Goal: Task Accomplishment & Management: Manage account settings

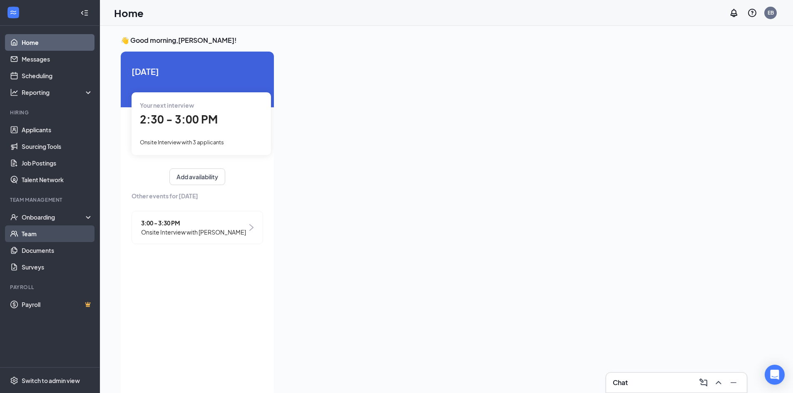
click at [37, 231] on link "Team" at bounding box center [57, 234] width 71 height 17
click at [35, 130] on link "Applicants" at bounding box center [57, 130] width 71 height 17
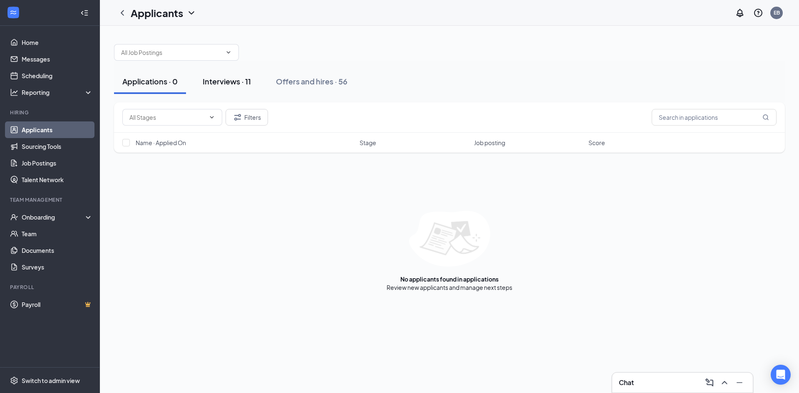
click at [214, 82] on div "Interviews · 11" at bounding box center [227, 81] width 48 height 10
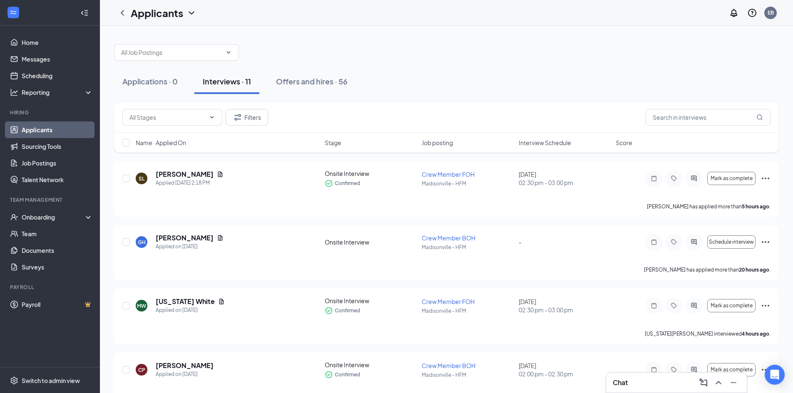
click at [547, 143] on span "Interview Schedule" at bounding box center [545, 143] width 52 height 8
click at [547, 142] on span "Interview Schedule" at bounding box center [545, 143] width 52 height 8
drag, startPoint x: 293, startPoint y: 182, endPoint x: 490, endPoint y: 167, distance: 197.5
click at [293, 181] on div "DJ [PERSON_NAME] Applied on [DATE]" at bounding box center [228, 178] width 184 height 17
click at [733, 179] on span "Mark as complete" at bounding box center [732, 179] width 42 height 6
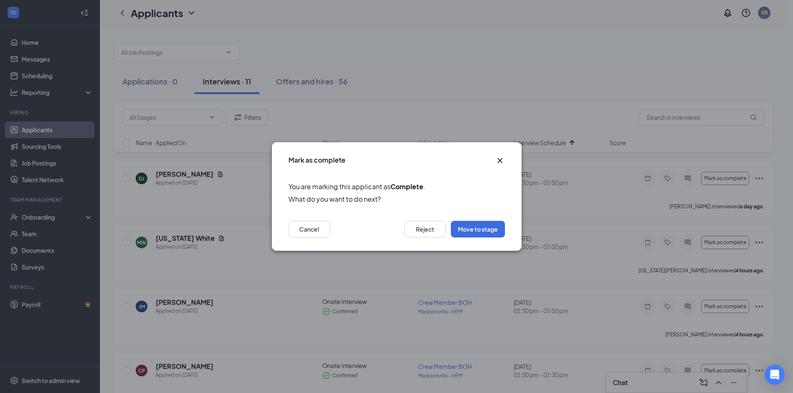
click at [499, 157] on icon "Cross" at bounding box center [500, 161] width 10 height 10
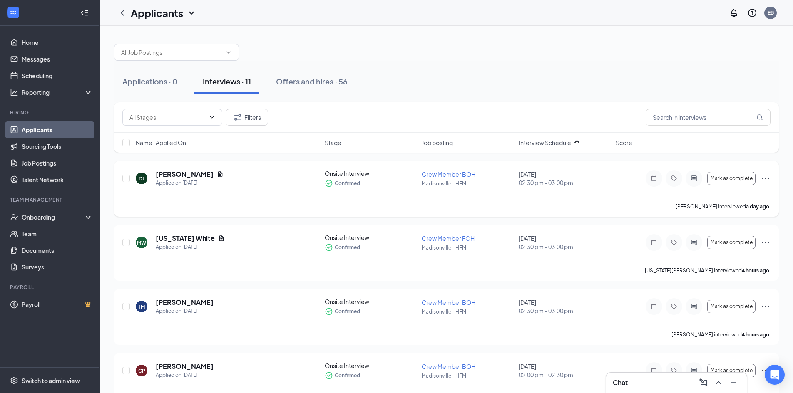
click at [766, 181] on icon "Ellipses" at bounding box center [766, 179] width 10 height 10
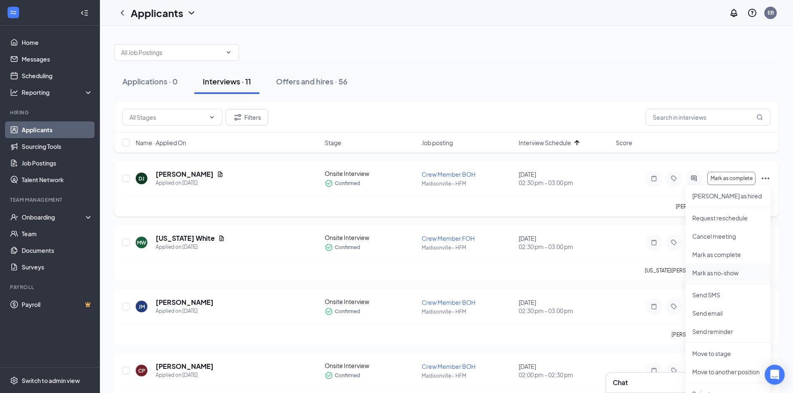
click at [738, 268] on li "Mark as no-show" at bounding box center [728, 273] width 85 height 18
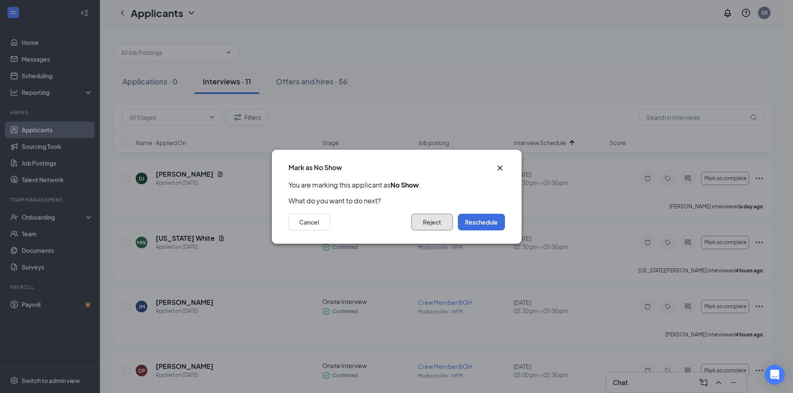
click at [433, 226] on button "Reject" at bounding box center [432, 222] width 42 height 17
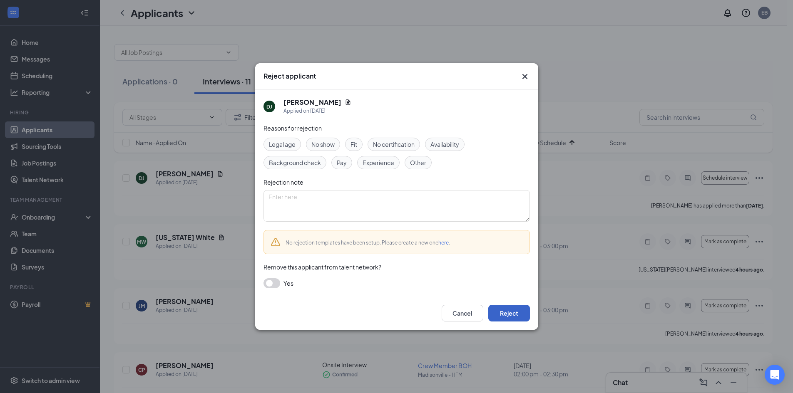
click at [506, 313] on button "Reject" at bounding box center [509, 313] width 42 height 17
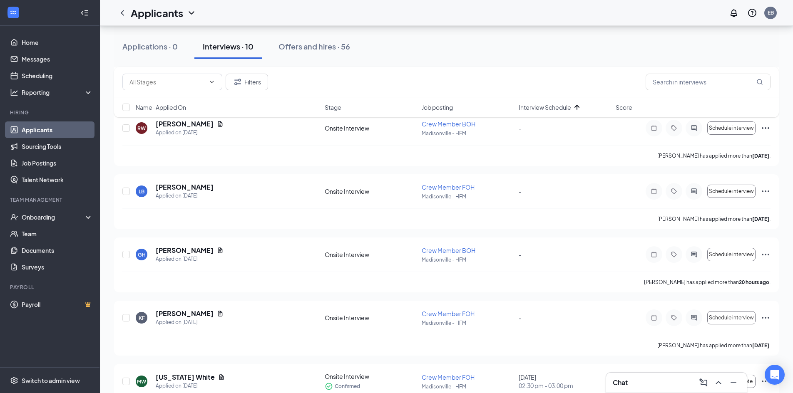
scroll to position [416, 0]
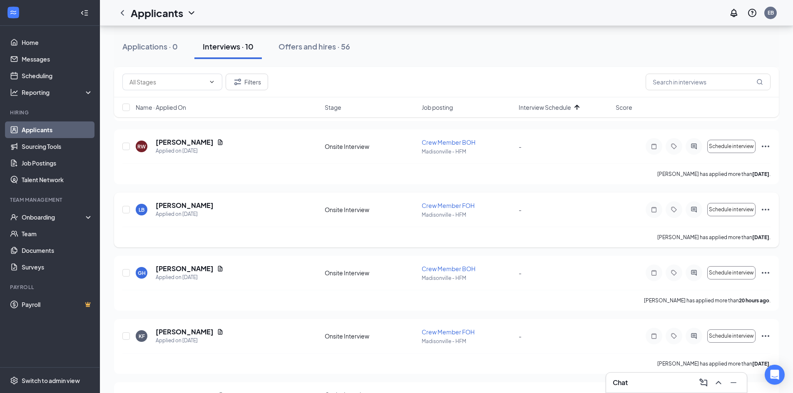
click at [767, 211] on icon "Ellipses" at bounding box center [766, 210] width 10 height 10
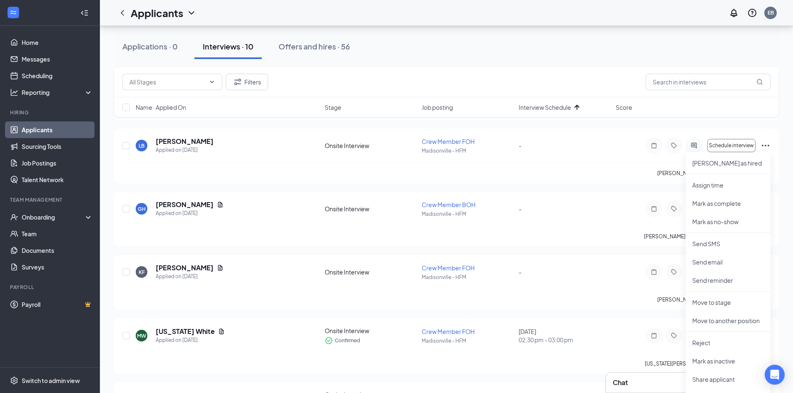
scroll to position [500, 0]
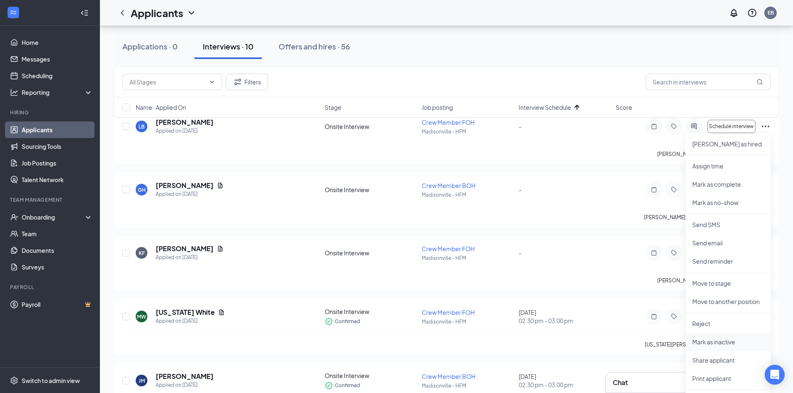
click at [731, 341] on p "Mark as inactive" at bounding box center [728, 342] width 72 height 8
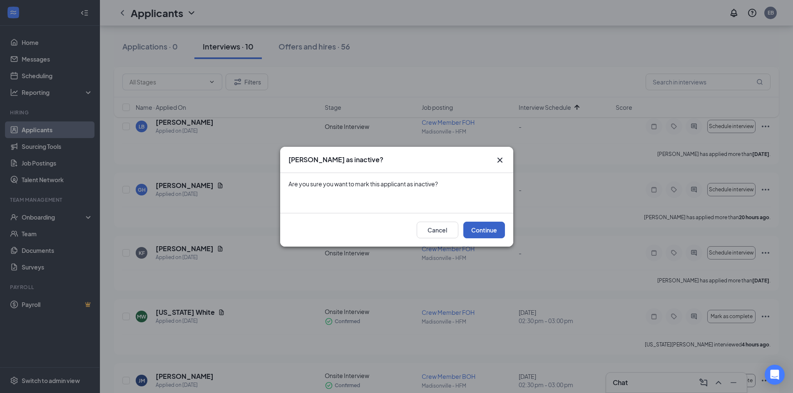
click at [491, 226] on button "Continue" at bounding box center [484, 230] width 42 height 17
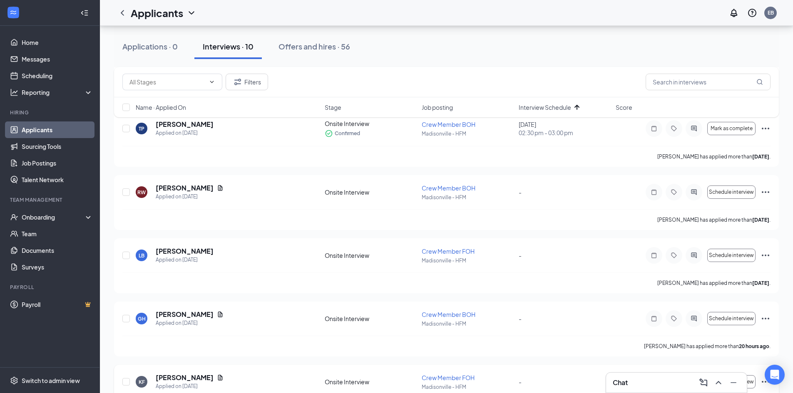
scroll to position [333, 0]
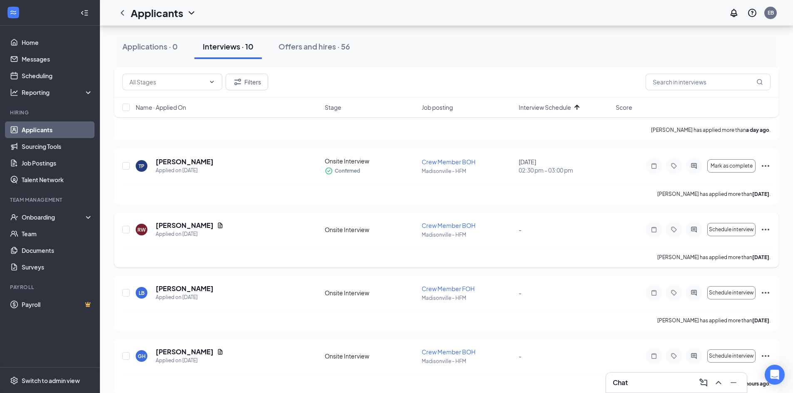
click at [768, 229] on icon "Ellipses" at bounding box center [766, 230] width 10 height 10
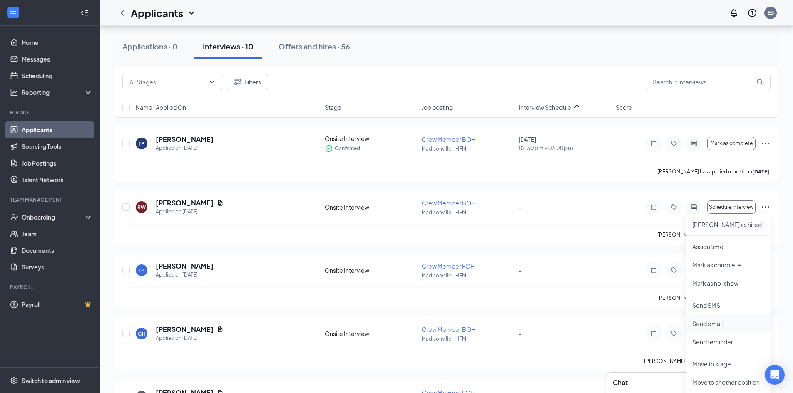
scroll to position [500, 0]
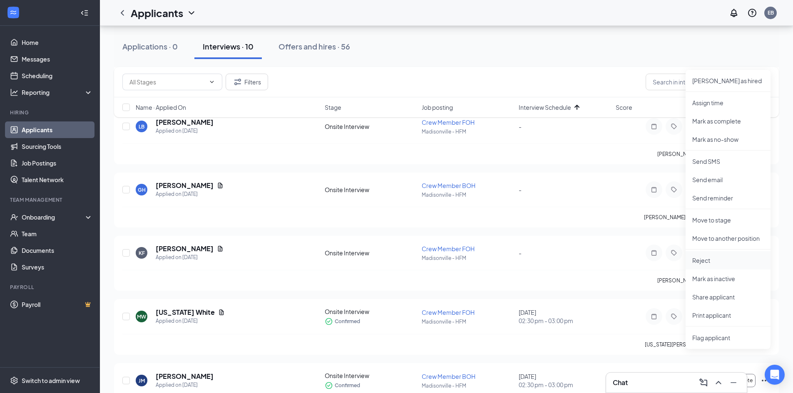
click at [736, 264] on p "Reject" at bounding box center [728, 260] width 72 height 8
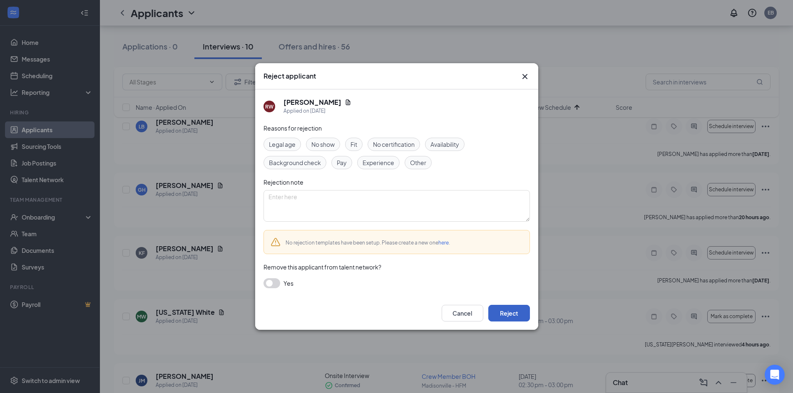
click at [512, 309] on button "Reject" at bounding box center [509, 313] width 42 height 17
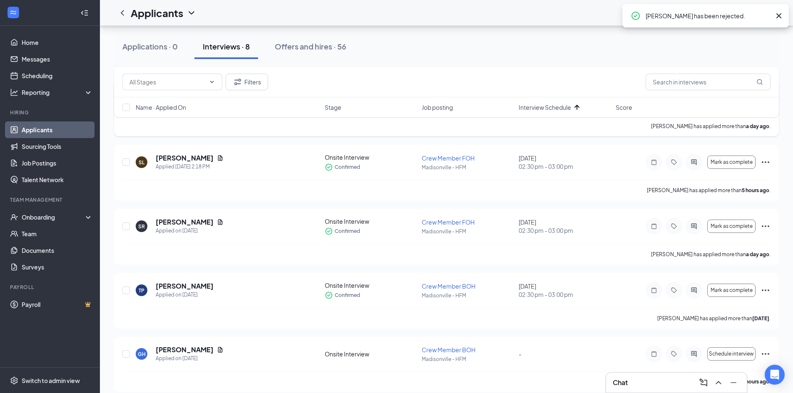
scroll to position [125, 0]
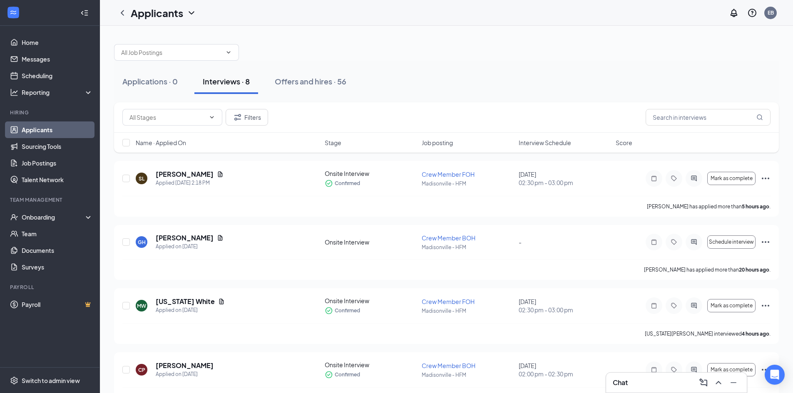
click at [522, 145] on span "Interview Schedule" at bounding box center [545, 143] width 52 height 8
